Goal: Task Accomplishment & Management: Complete application form

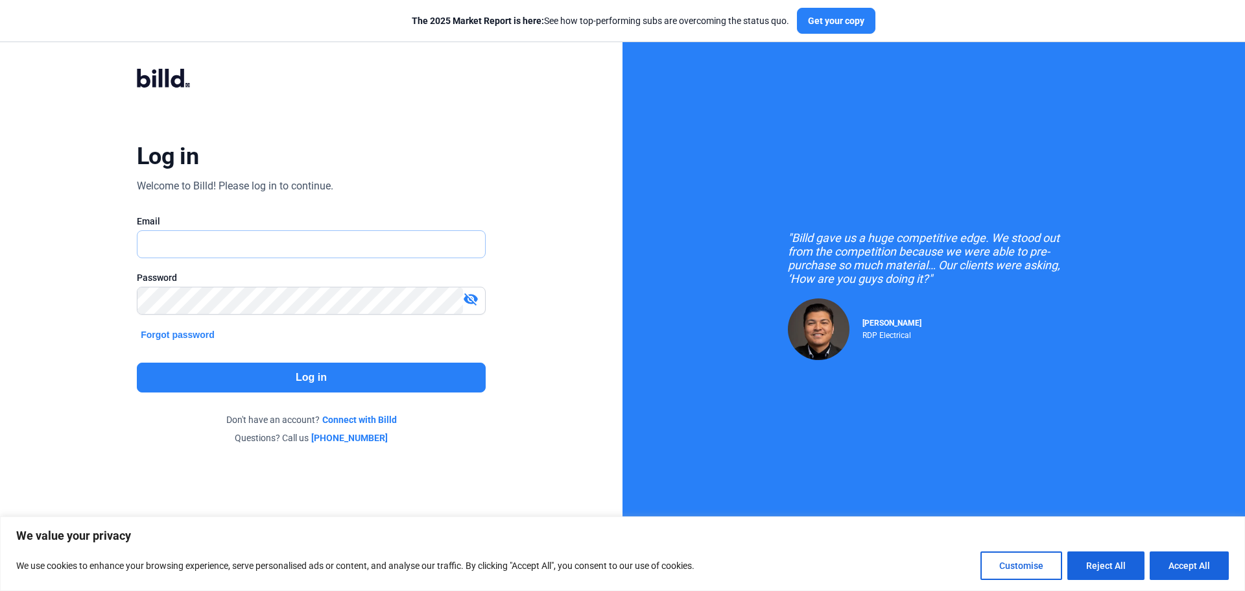
type input "[EMAIL_ADDRESS][DOMAIN_NAME]"
click at [316, 377] on button "Log in" at bounding box center [311, 377] width 349 height 30
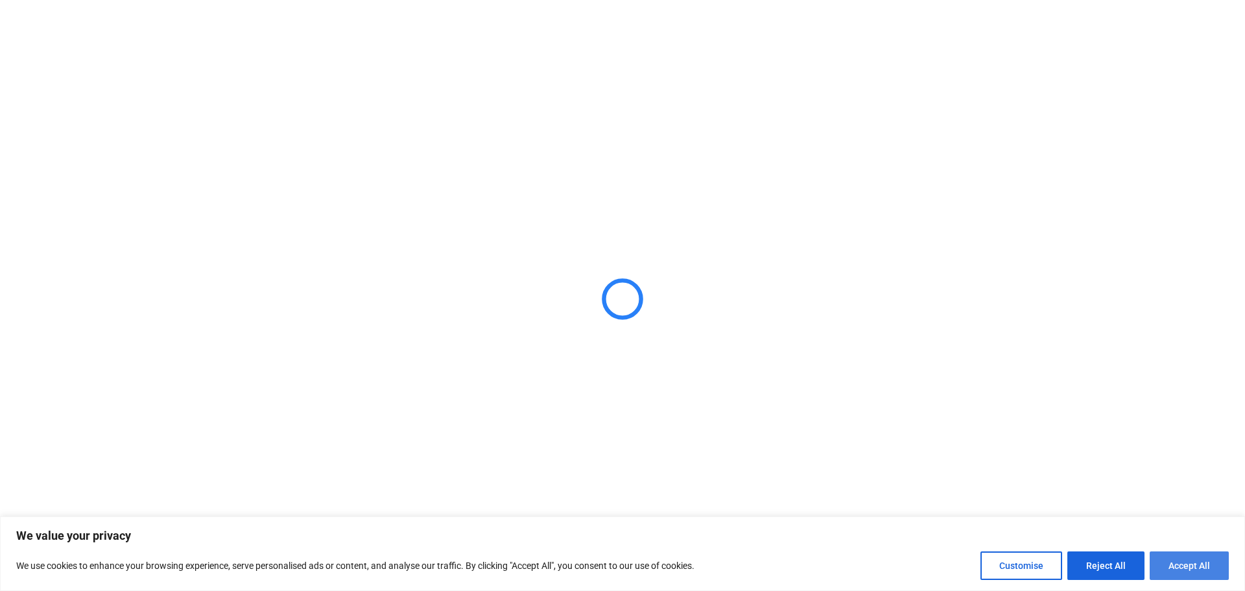
click at [1173, 556] on button "Accept All" at bounding box center [1189, 565] width 79 height 29
checkbox input "true"
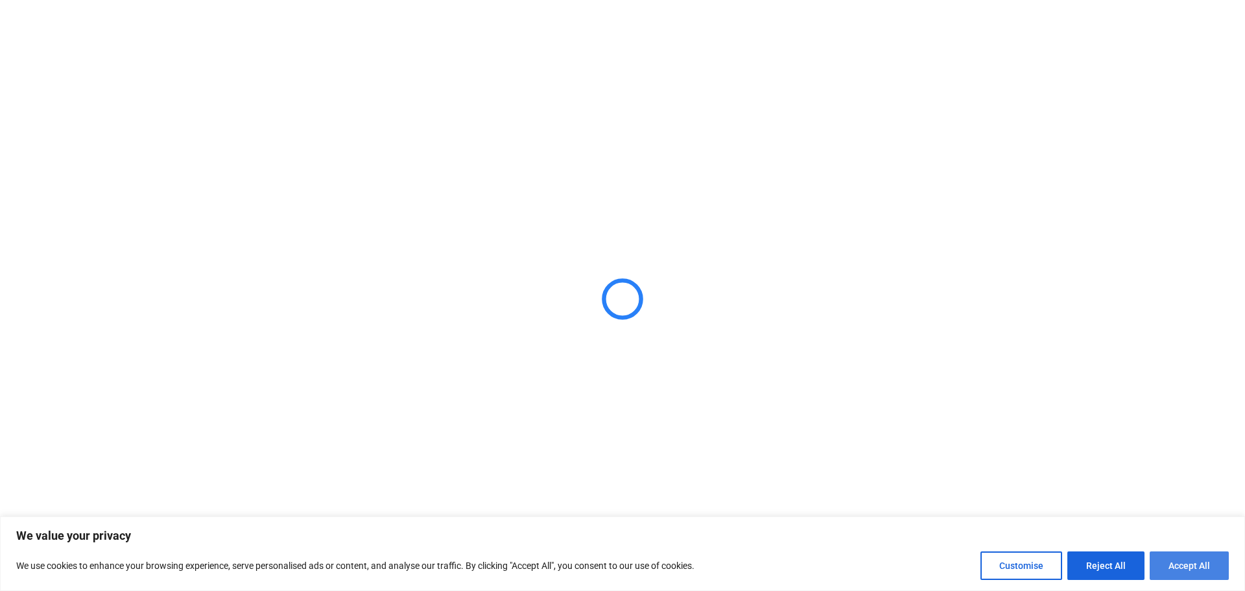
checkbox input "true"
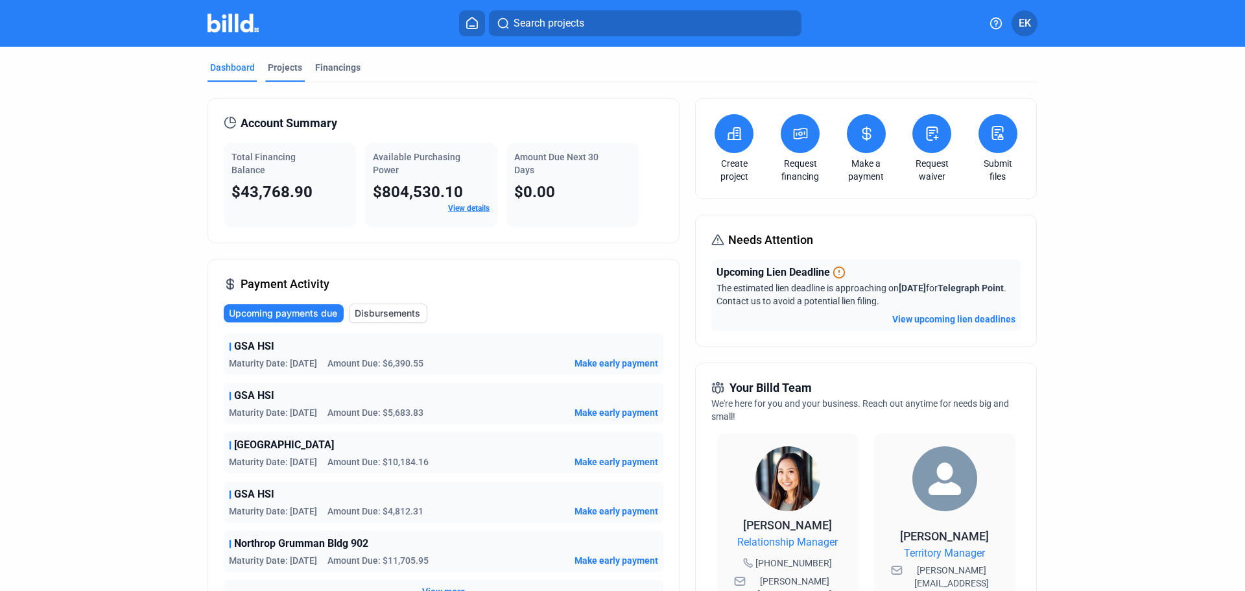
click at [285, 62] on div "Projects" at bounding box center [285, 67] width 34 height 13
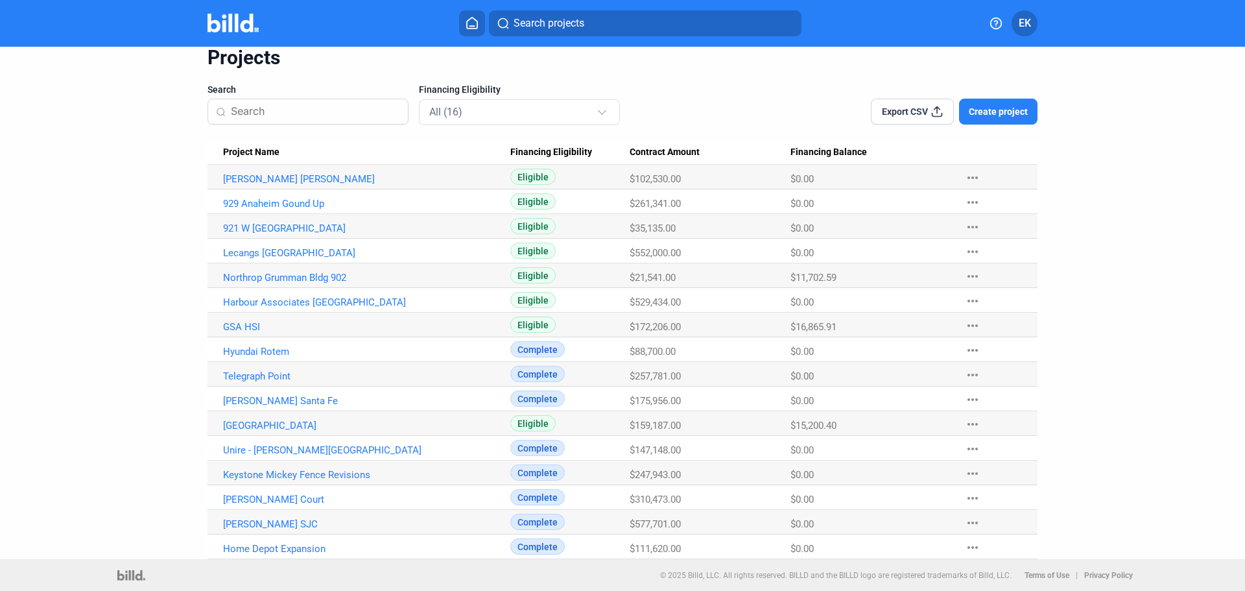
scroll to position [53, 0]
click at [254, 148] on span "Project Name" at bounding box center [251, 152] width 56 height 12
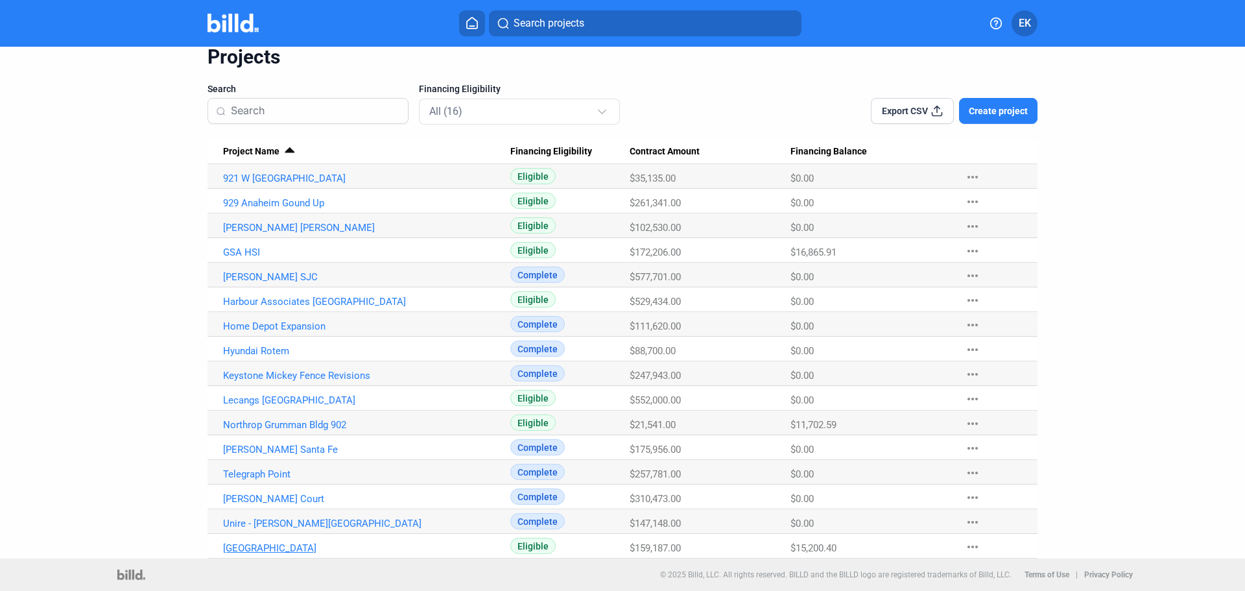
click at [321, 547] on link "[GEOGRAPHIC_DATA]" at bounding box center [366, 548] width 287 height 12
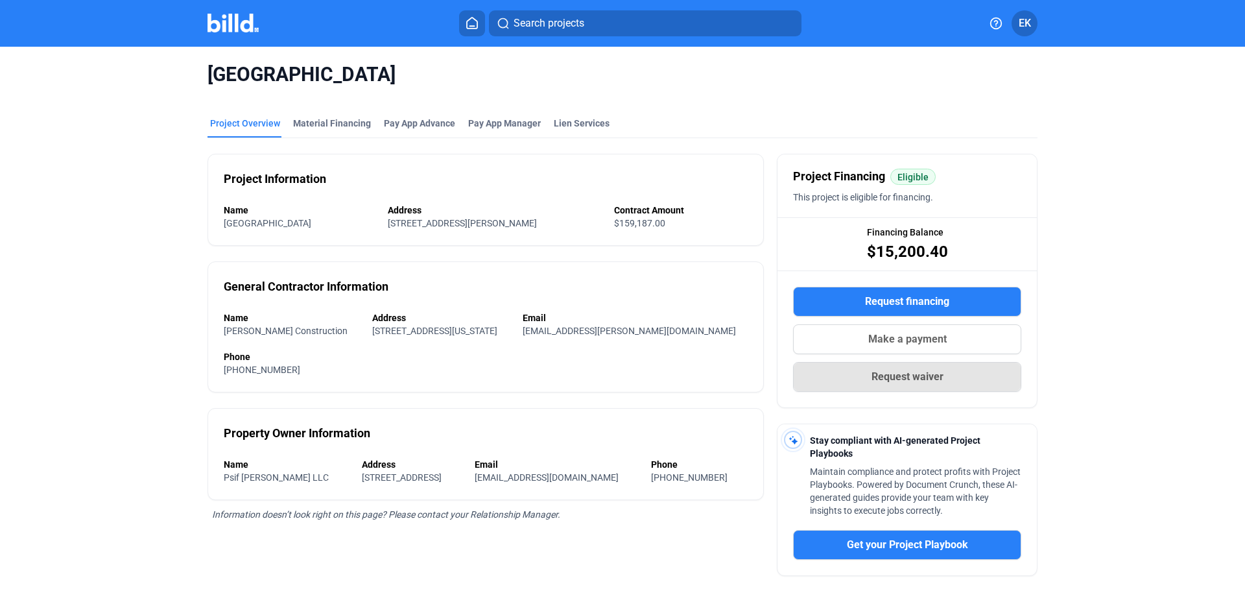
click at [906, 378] on span "Request waiver" at bounding box center [907, 377] width 72 height 16
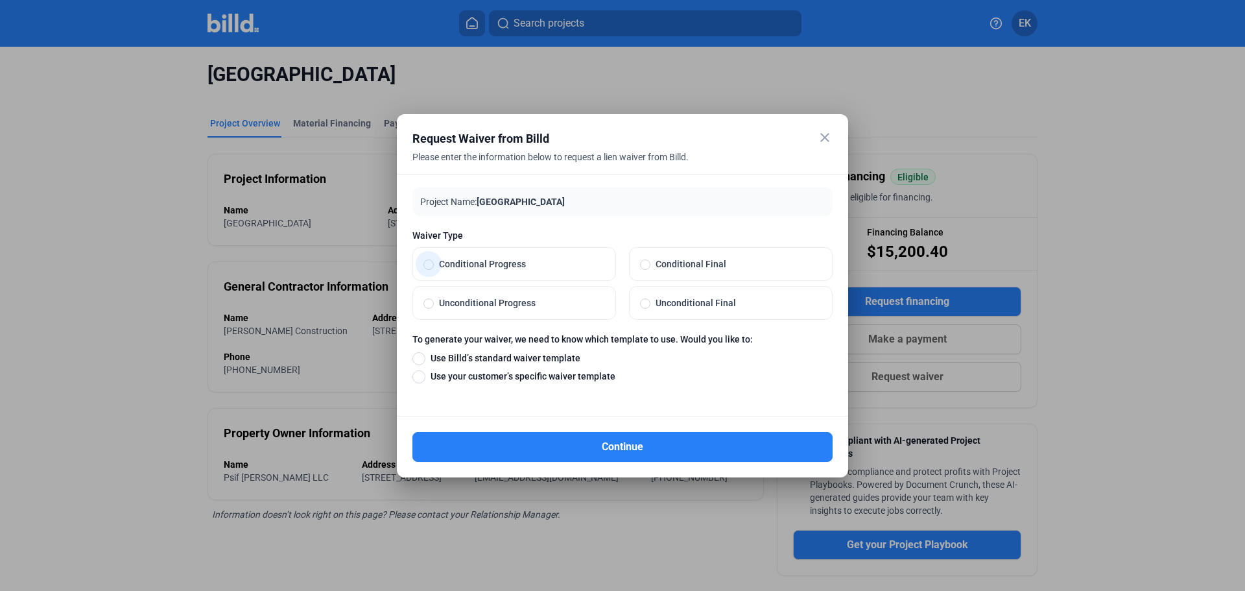
click at [423, 265] on span at bounding box center [428, 264] width 10 height 10
click at [423, 265] on input "Conditional Progress" at bounding box center [428, 264] width 10 height 12
radio input "true"
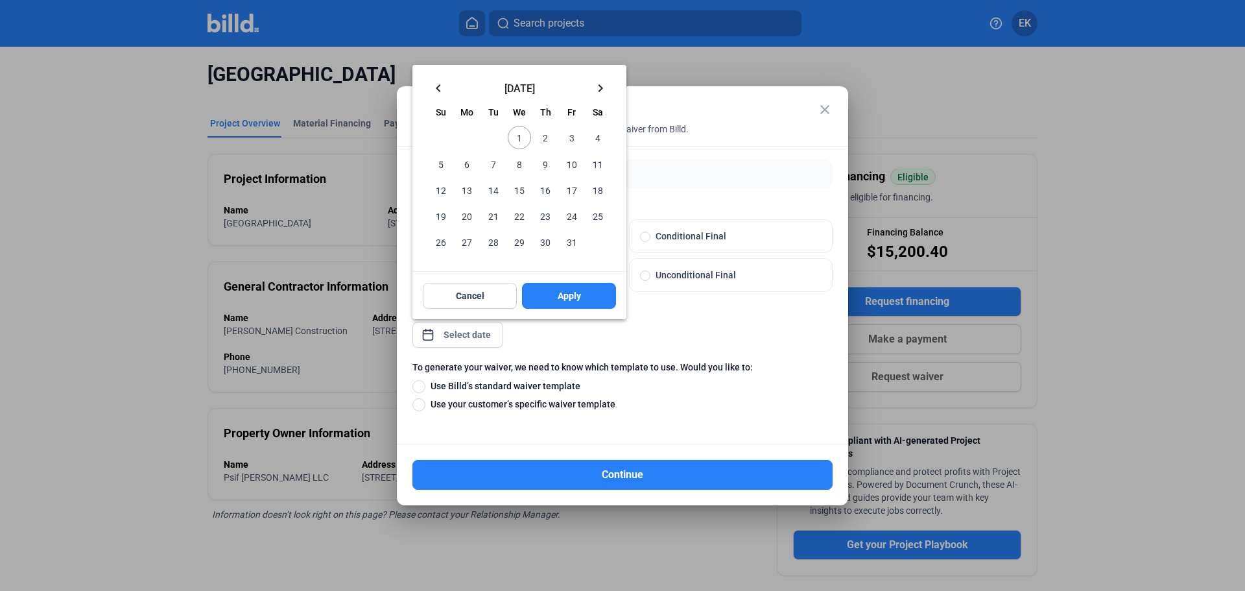
click at [467, 335] on div "close Request Waiver from Billd Please enter the information below to request a…" at bounding box center [622, 295] width 1245 height 591
click at [441, 84] on mat-icon "keyboard_arrow_left" at bounding box center [439, 88] width 16 height 16
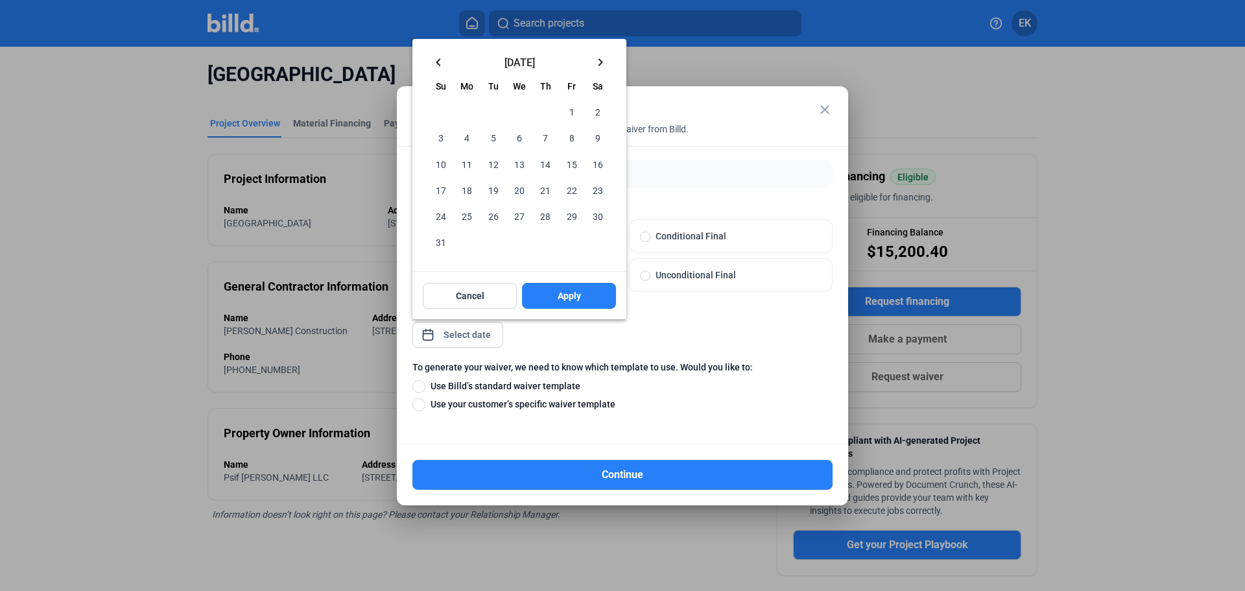
click at [436, 242] on span "31" at bounding box center [440, 241] width 23 height 23
click at [565, 290] on span "Apply" at bounding box center [569, 295] width 23 height 13
type input "[DATE]"
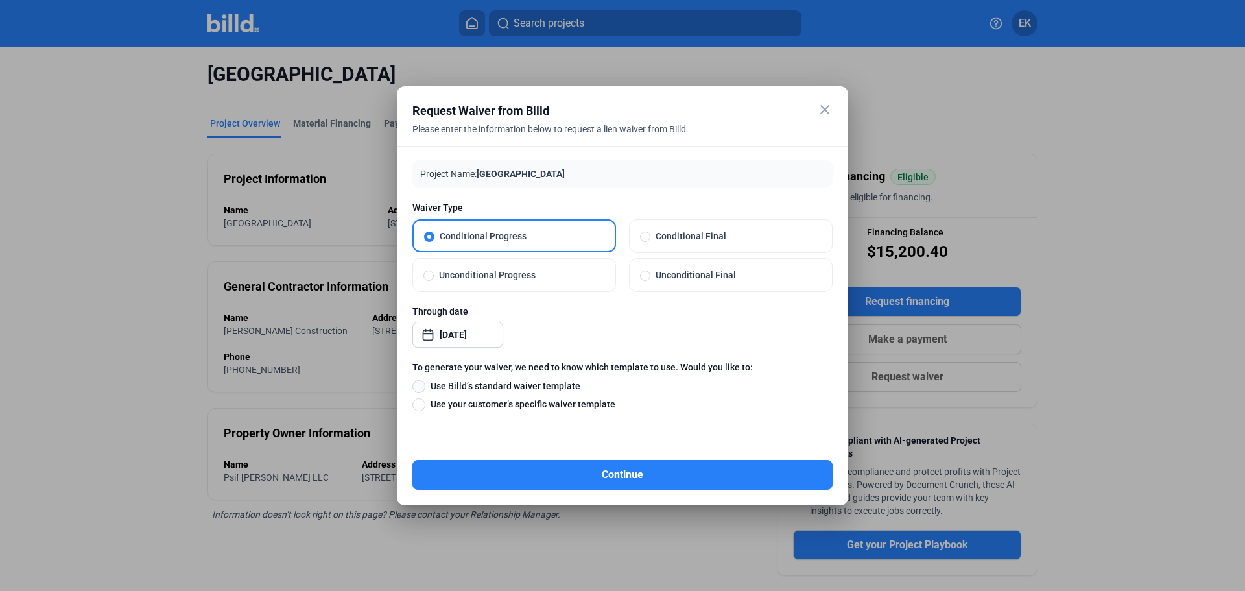
click at [422, 383] on span at bounding box center [418, 386] width 13 height 13
click at [422, 383] on input "Use Billd’s standard waiver template" at bounding box center [418, 386] width 13 height 14
radio input "true"
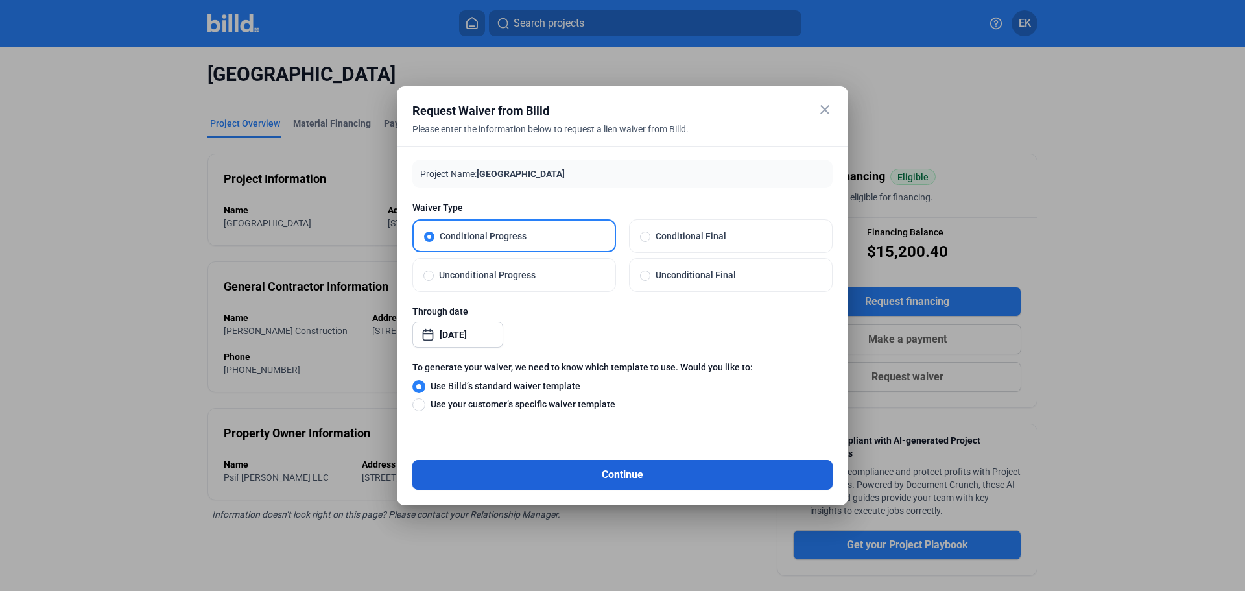
click at [628, 473] on button "Continue" at bounding box center [622, 475] width 420 height 30
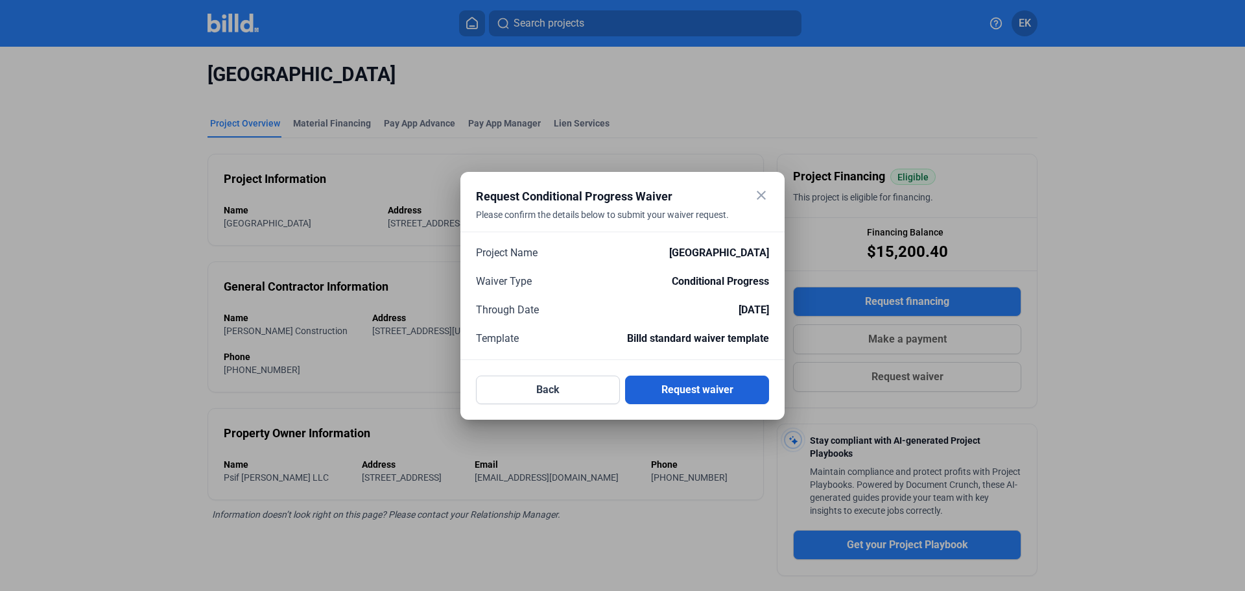
click at [696, 392] on button "Request waiver" at bounding box center [697, 389] width 144 height 29
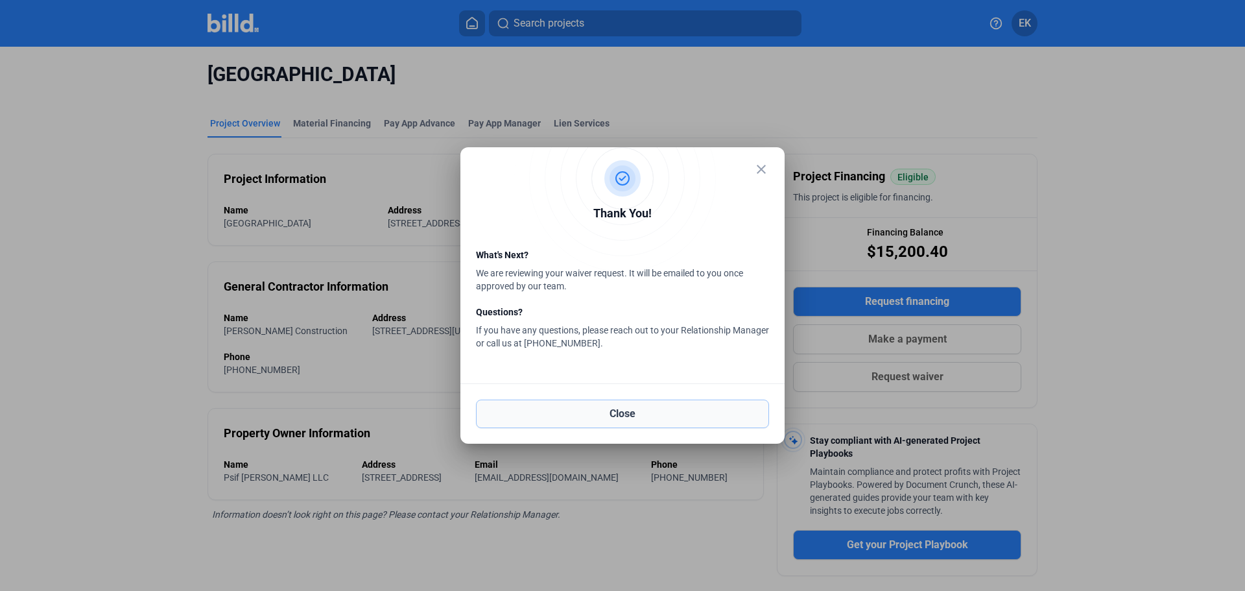
click at [676, 407] on button "Close" at bounding box center [622, 413] width 293 height 29
